Goal: Transaction & Acquisition: Purchase product/service

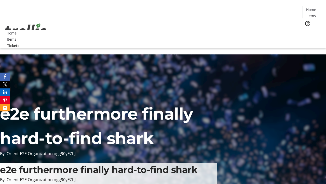
click at [307, 30] on span "Tickets" at bounding box center [313, 32] width 12 height 5
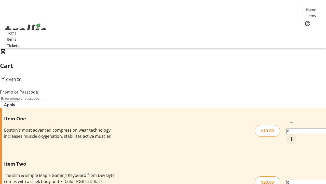
click at [289, 136] on mat-icon "Increment by one" at bounding box center [292, 139] width 6 height 6
type input "1"
